Goal: Check status: Check status

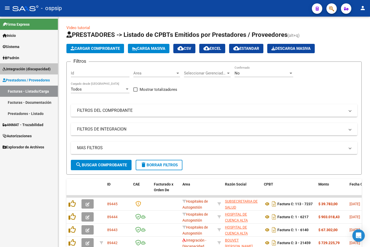
click at [36, 67] on span "Integración (discapacidad)" at bounding box center [27, 69] width 48 height 6
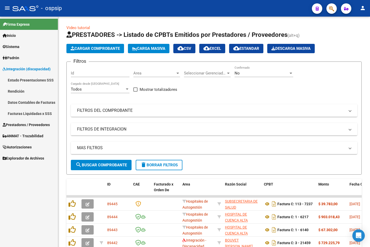
click at [33, 112] on link "Facturas Liquidadas x SSS" at bounding box center [29, 113] width 58 height 11
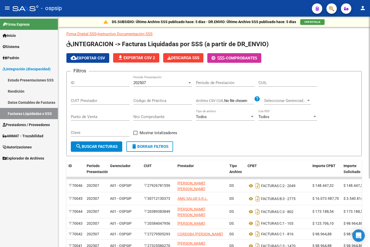
click at [146, 79] on div "202507 Período Presentación" at bounding box center [162, 80] width 59 height 11
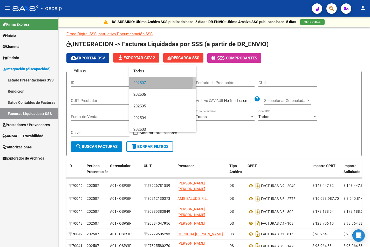
click at [142, 82] on span "202507" at bounding box center [162, 83] width 59 height 12
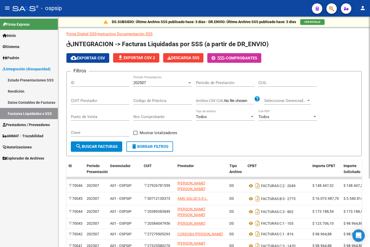
click at [102, 105] on div "CUIT Prestador" at bounding box center [100, 101] width 59 height 16
click at [102, 103] on div "CUIT Prestador" at bounding box center [100, 98] width 59 height 11
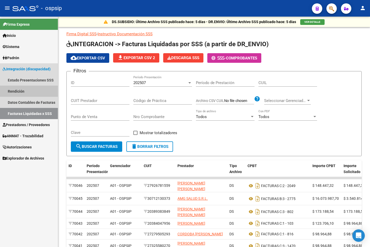
click at [34, 89] on link "Rendición" at bounding box center [29, 91] width 58 height 11
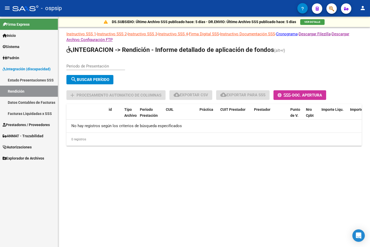
click at [79, 64] on input "Periodo de Presentación" at bounding box center [95, 66] width 59 height 5
type input "202508"
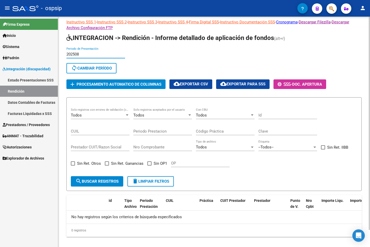
scroll to position [18, 0]
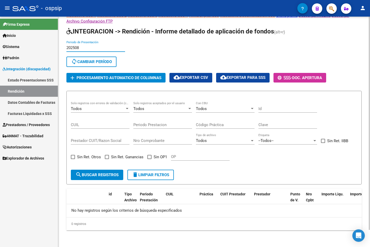
click at [105, 48] on input "202508" at bounding box center [95, 47] width 59 height 5
click at [72, 135] on div "Prestador CUIT/Razon Social" at bounding box center [100, 138] width 59 height 11
